Goal: Register for event/course

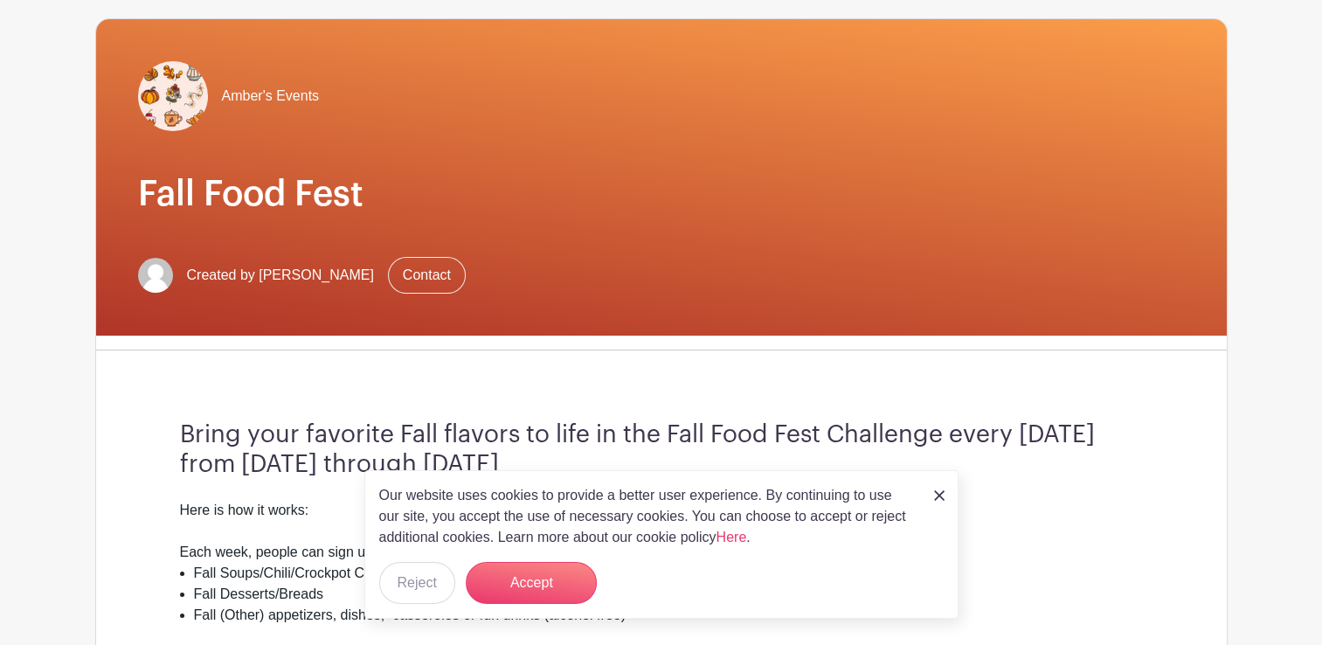
scroll to position [122, 0]
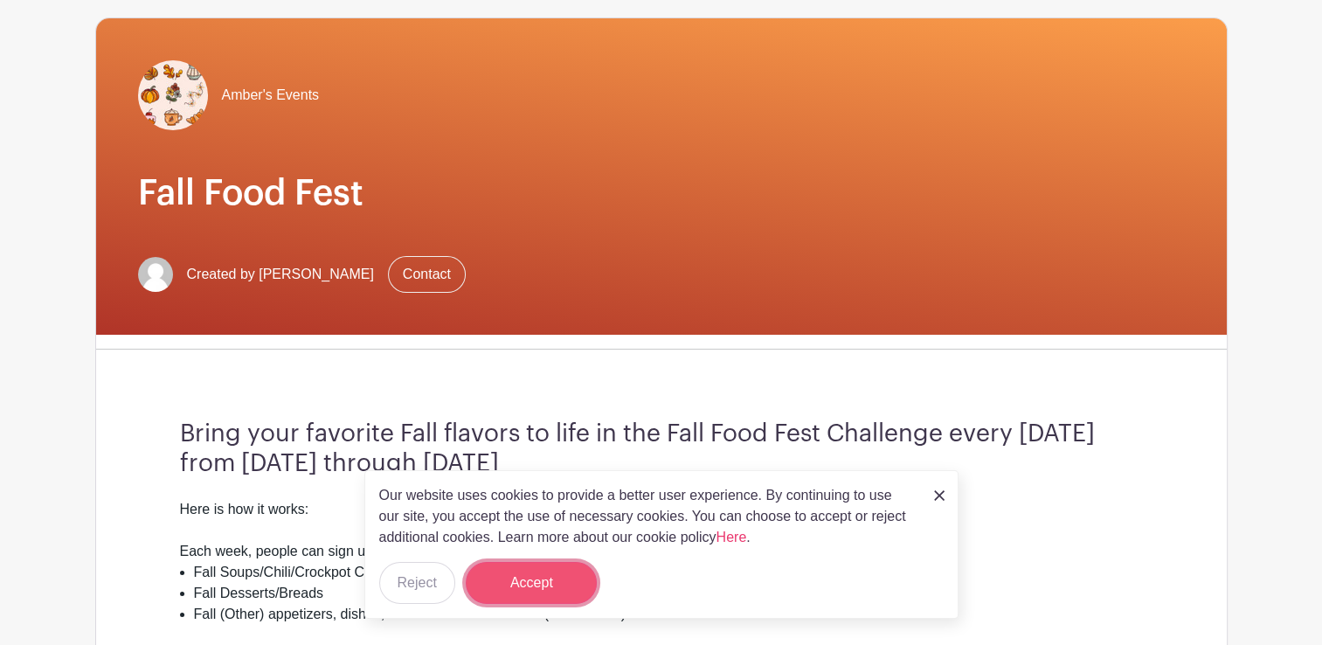
click at [545, 585] on button "Accept" at bounding box center [531, 583] width 131 height 42
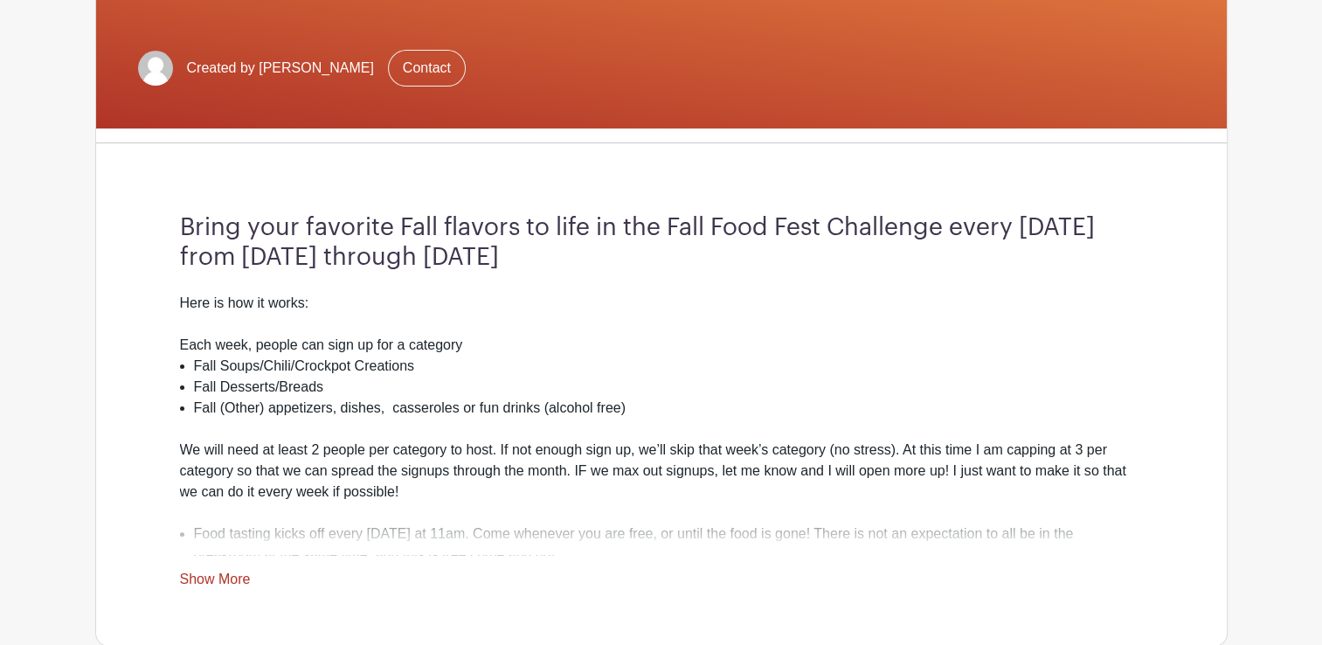
scroll to position [362, 0]
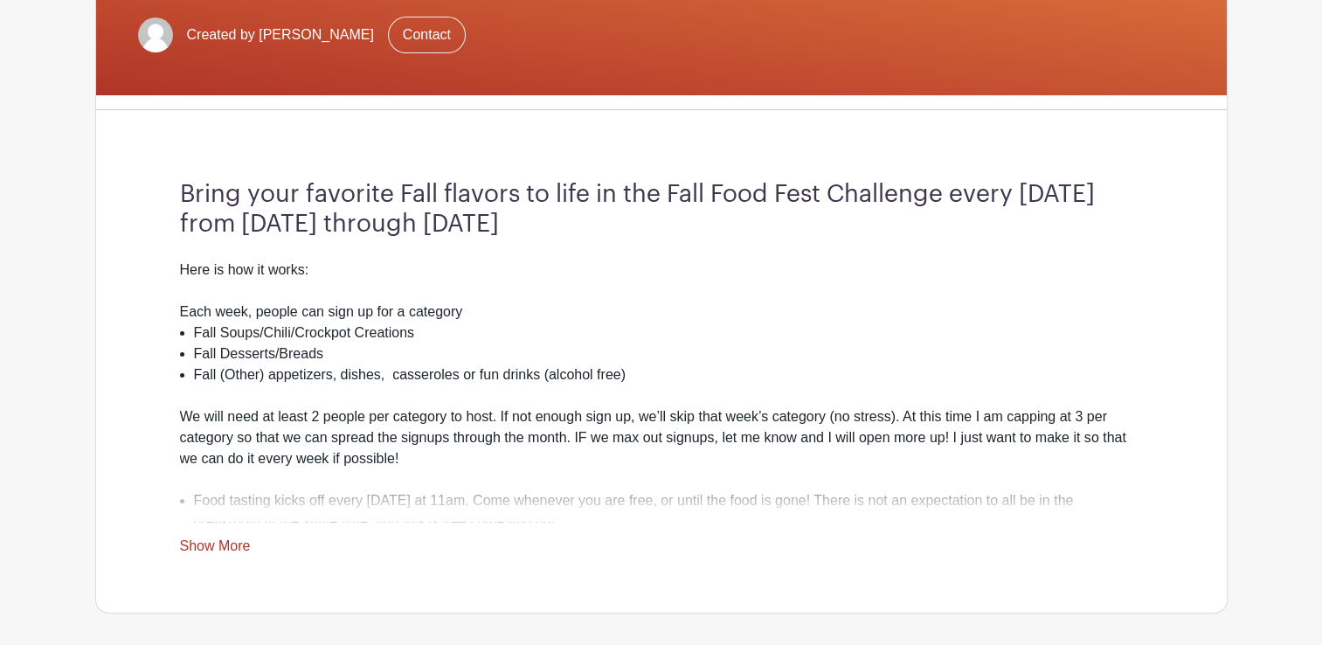
click at [211, 547] on link "Show More" at bounding box center [215, 549] width 71 height 22
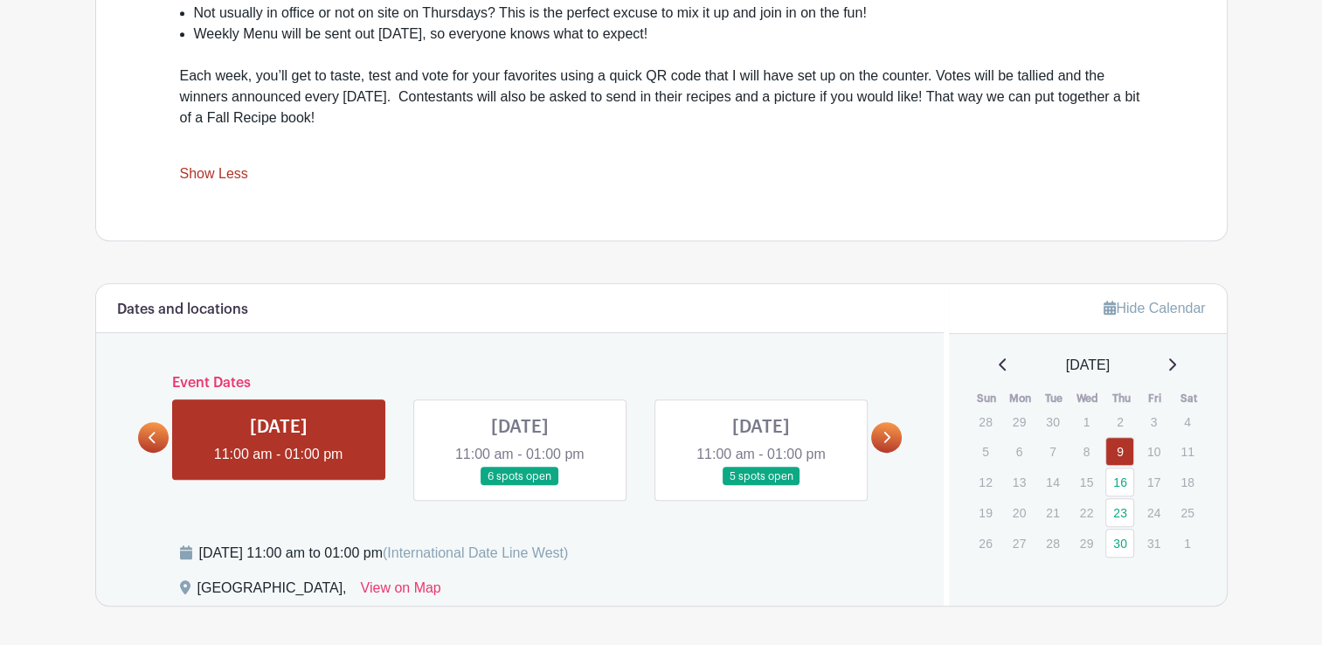
scroll to position [960, 0]
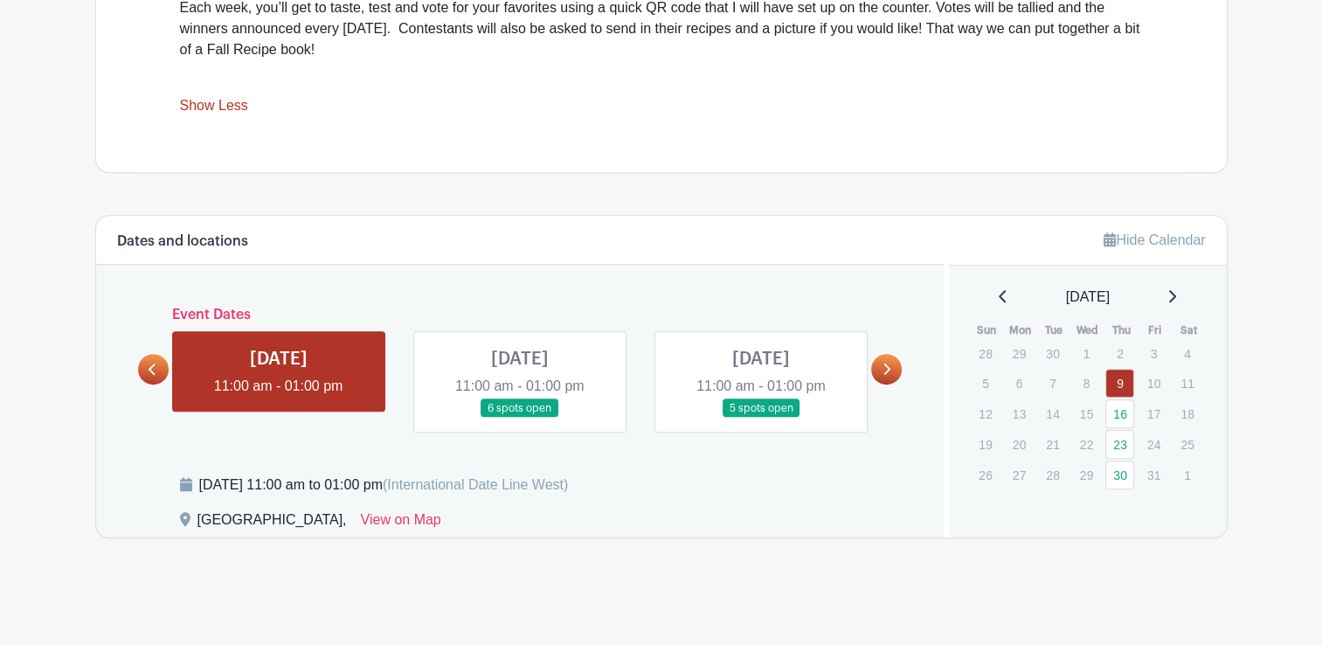
click at [279, 397] on link at bounding box center [279, 397] width 0 height 0
click at [520, 418] on link at bounding box center [520, 418] width 0 height 0
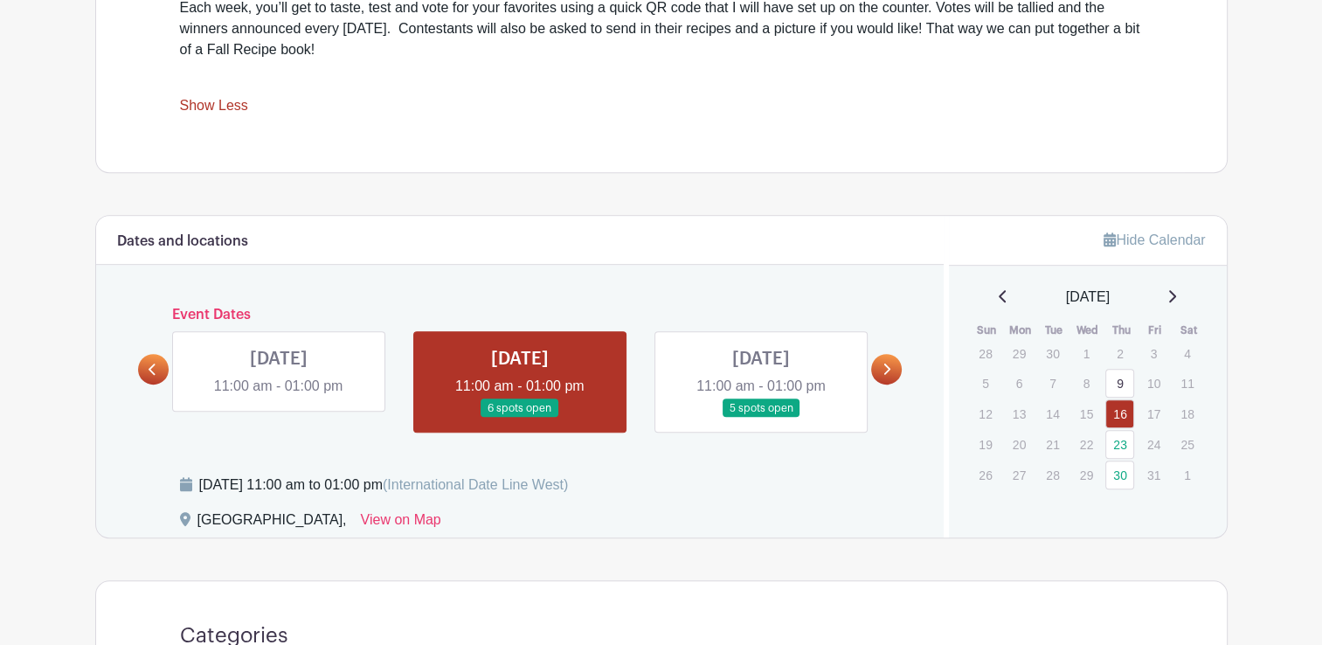
click at [520, 418] on link at bounding box center [520, 418] width 0 height 0
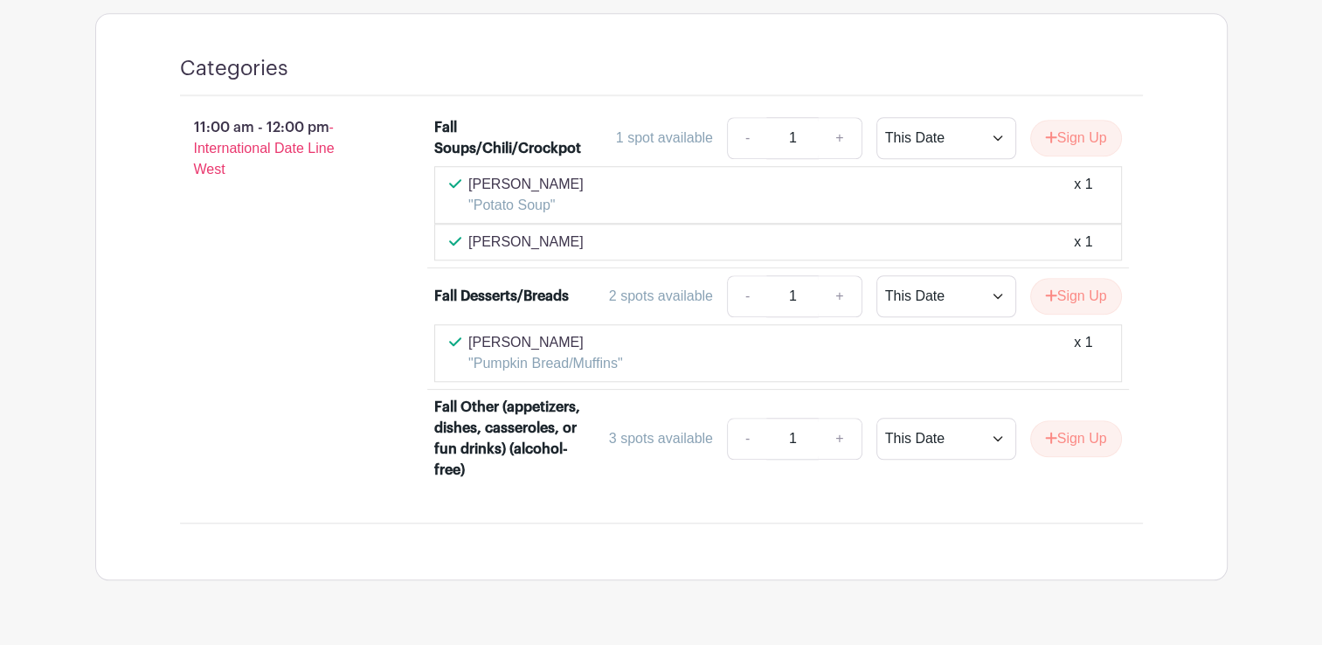
scroll to position [1529, 0]
